Goal: Task Accomplishment & Management: Manage account settings

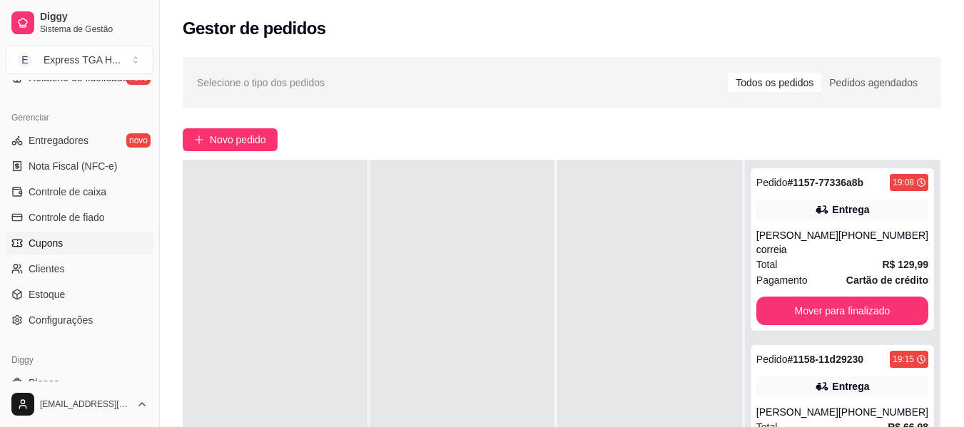
scroll to position [599, 0]
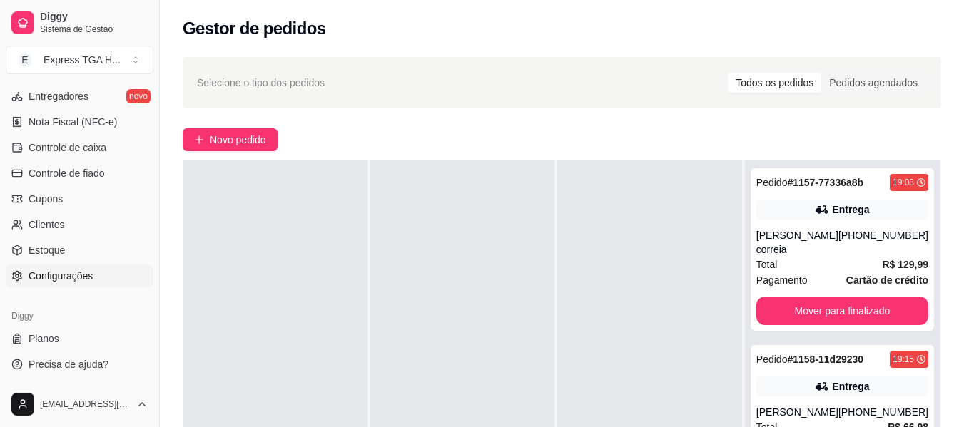
click at [76, 268] on link "Configurações" at bounding box center [80, 276] width 148 height 23
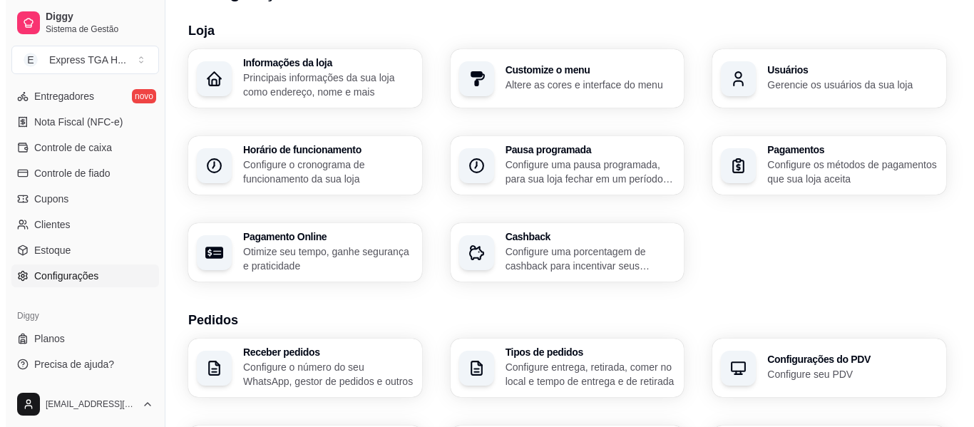
scroll to position [1, 0]
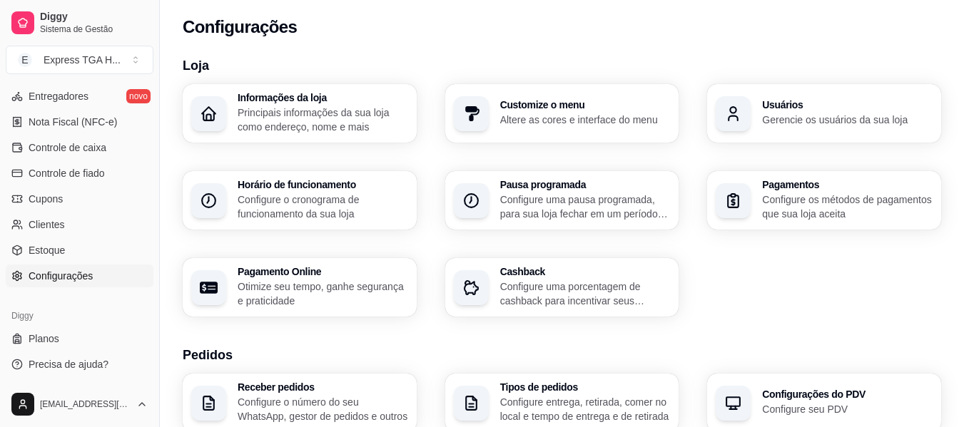
click at [325, 219] on p "Configure o cronograma de funcionamento da sua loja" at bounding box center [323, 207] width 170 height 29
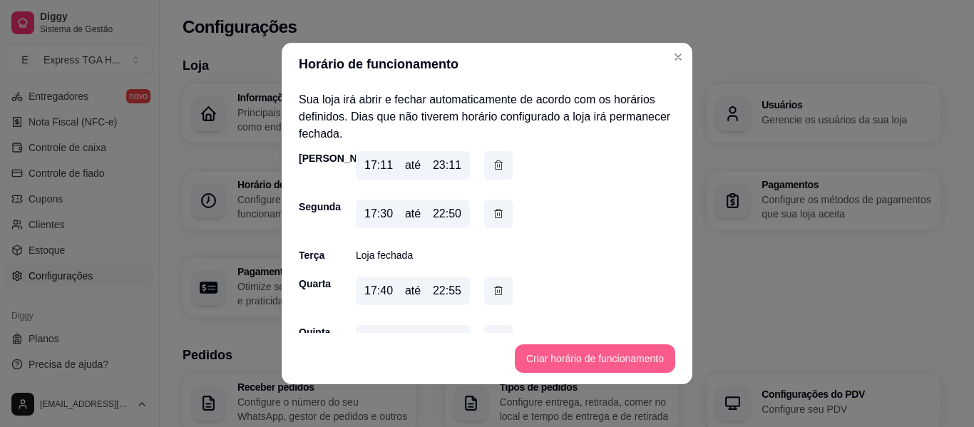
click at [549, 362] on button "Criar horário de funcionamento" at bounding box center [595, 359] width 161 height 29
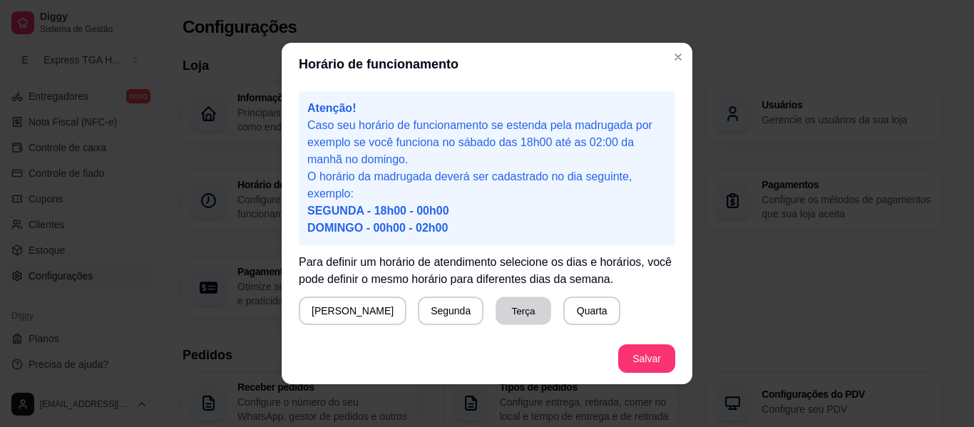
click at [496, 320] on button "Terça" at bounding box center [524, 311] width 56 height 28
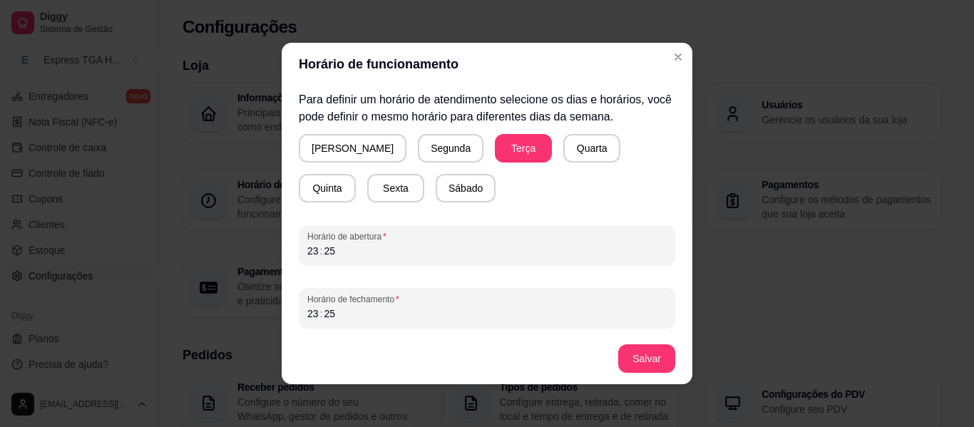
scroll to position [163, 0]
click at [322, 255] on div "25" at bounding box center [329, 250] width 14 height 14
click at [306, 257] on div "23" at bounding box center [313, 250] width 14 height 14
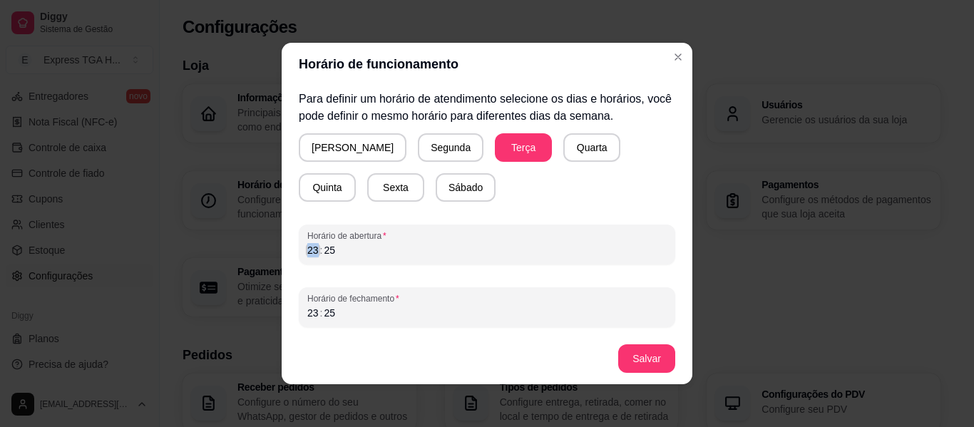
click at [306, 257] on div "23" at bounding box center [313, 250] width 14 height 14
click at [308, 314] on div "23" at bounding box center [313, 313] width 14 height 14
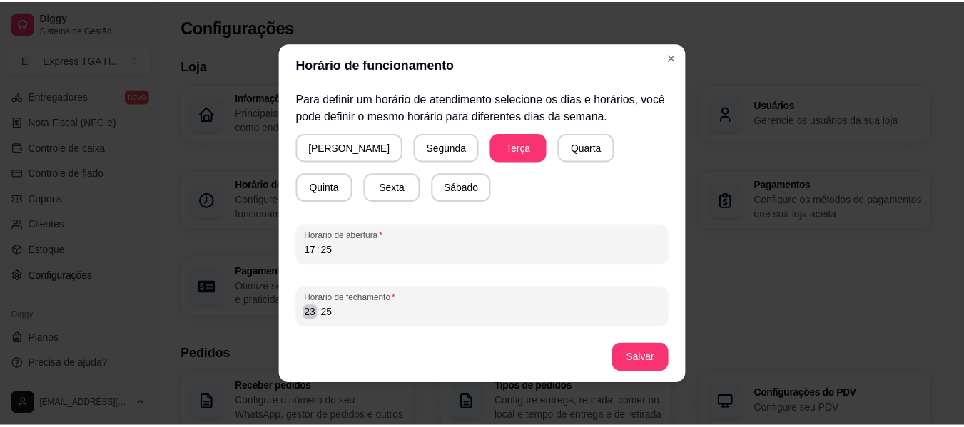
scroll to position [3, 0]
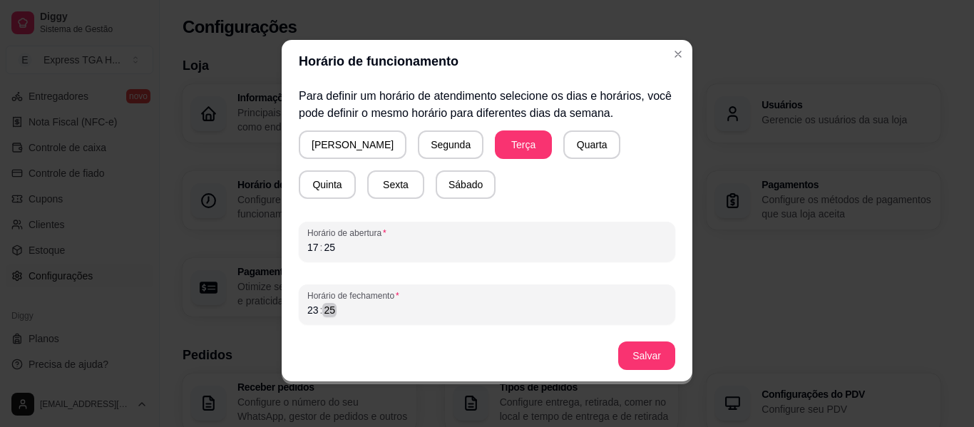
click at [335, 315] on div "23 : 25" at bounding box center [487, 310] width 360 height 17
click at [656, 357] on button "Salvar" at bounding box center [647, 356] width 56 height 28
